Goal: Information Seeking & Learning: Learn about a topic

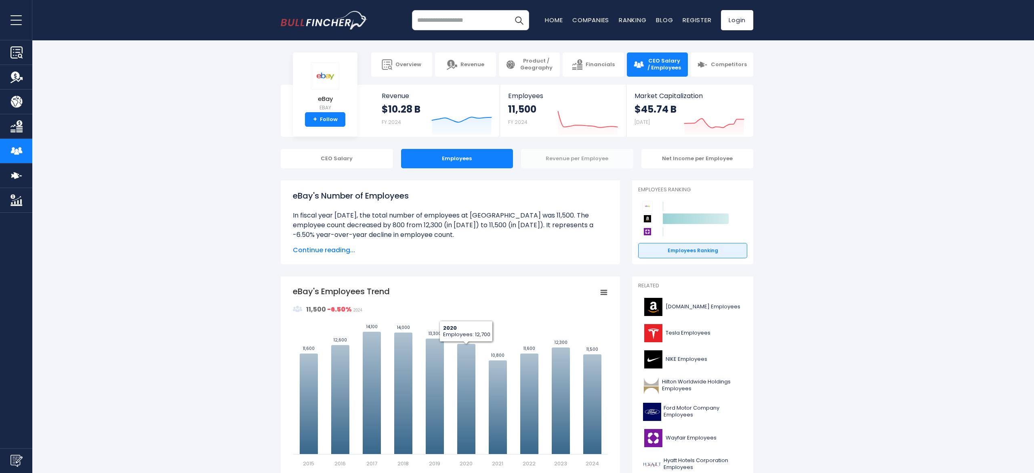
click at [583, 163] on div "Revenue per Employee" at bounding box center [577, 158] width 112 height 19
click at [563, 159] on div "Revenue per Employee" at bounding box center [577, 158] width 112 height 19
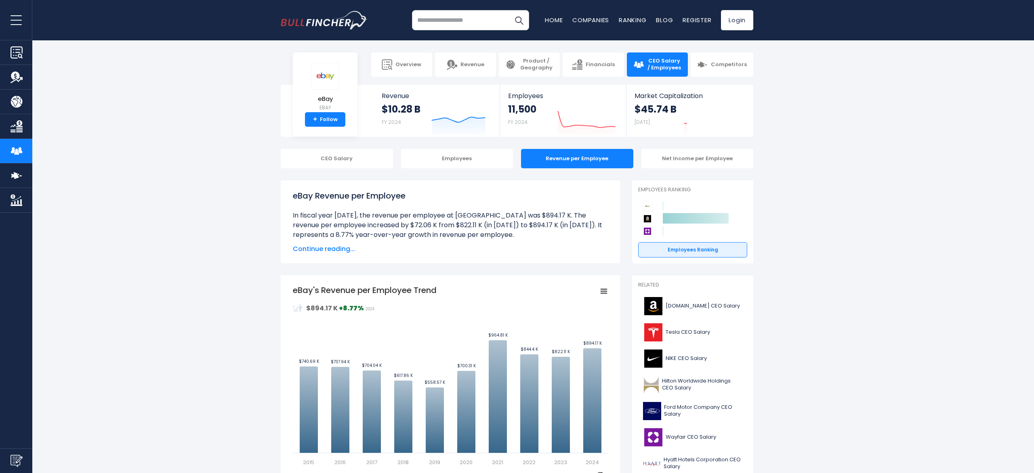
scroll to position [34, 0]
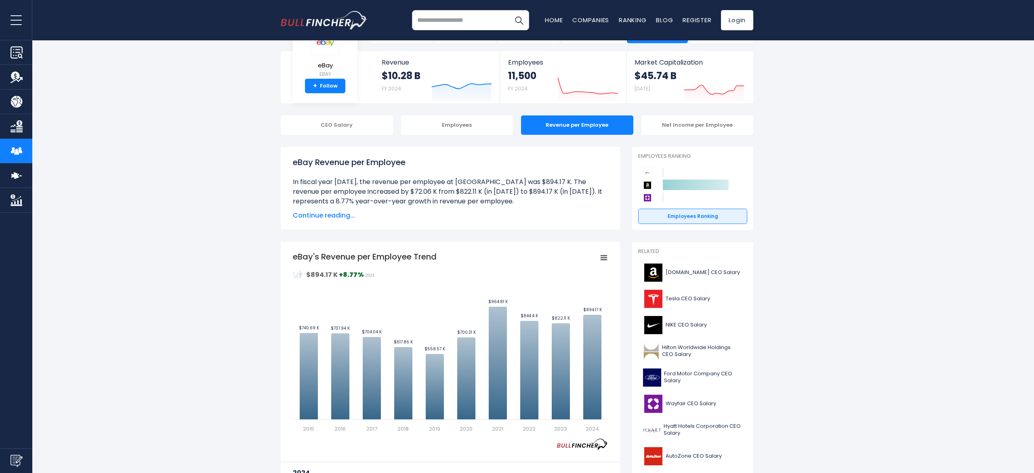
drag, startPoint x: 819, startPoint y: 212, endPoint x: 809, endPoint y: 215, distance: 11.0
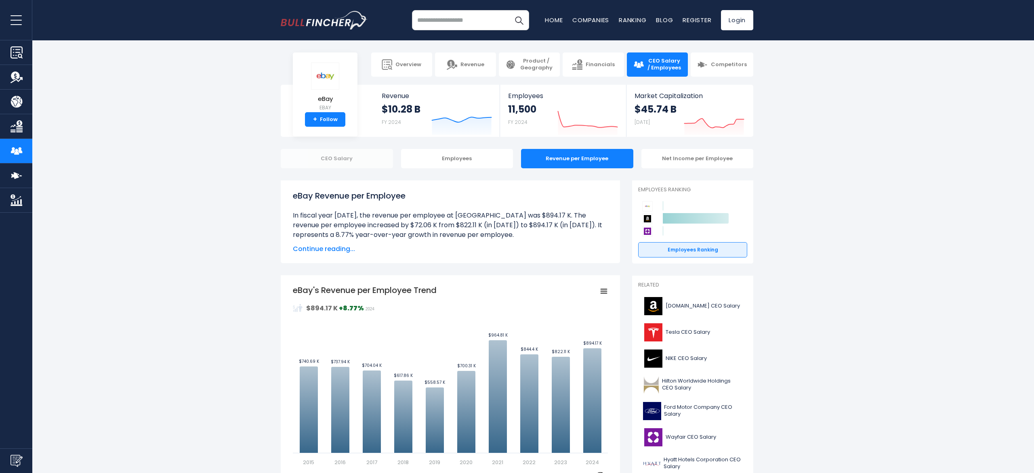
click at [370, 162] on div "CEO Salary" at bounding box center [337, 158] width 112 height 19
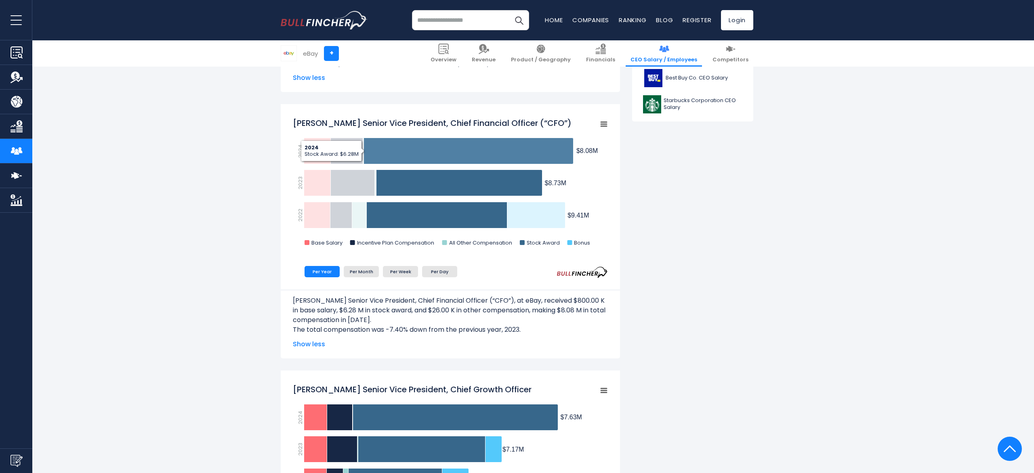
scroll to position [464, 0]
